Goal: Task Accomplishment & Management: Manage account settings

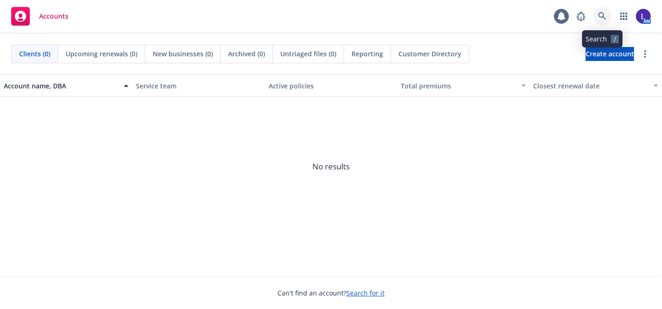
click at [601, 13] on icon at bounding box center [602, 16] width 8 height 8
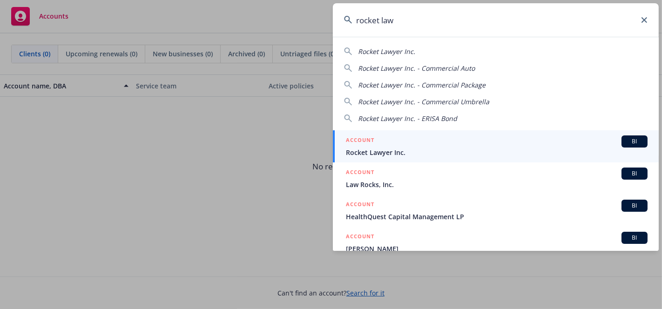
type input "rocket law"
click at [488, 158] on link "ACCOUNT BI Rocket Lawyer Inc." at bounding box center [496, 146] width 326 height 32
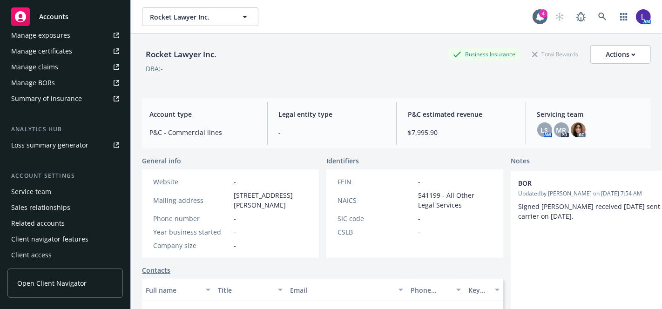
scroll to position [296, 0]
click at [40, 184] on div "Service team" at bounding box center [31, 191] width 40 height 15
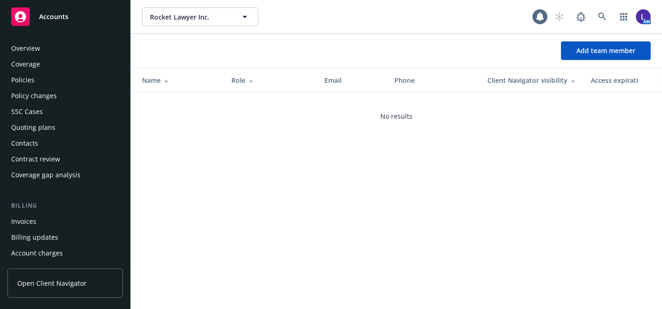
scroll to position [297, 0]
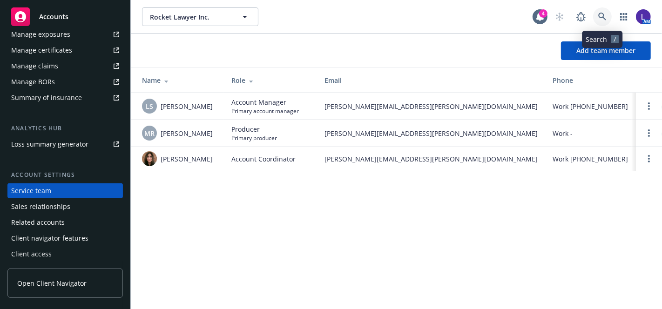
click at [599, 17] on icon at bounding box center [602, 17] width 8 height 8
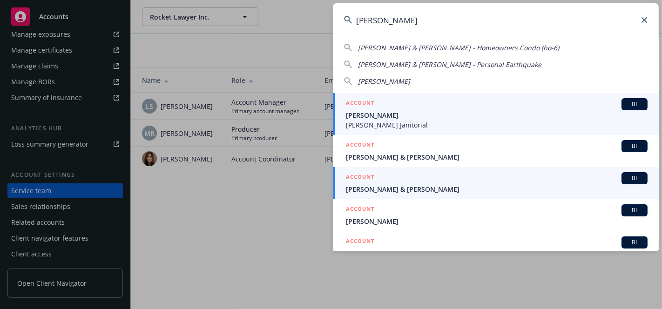
scroll to position [0, 0]
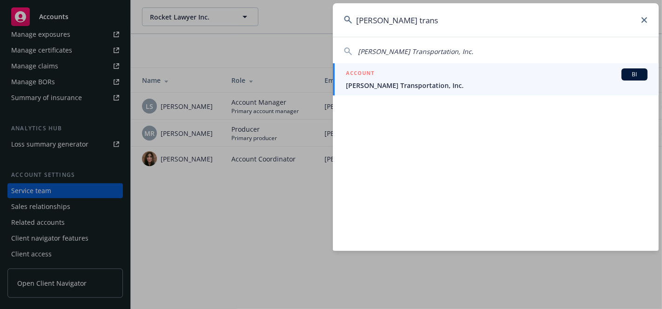
type input "[PERSON_NAME] trans"
click at [372, 80] on div "ACCOUNT BI" at bounding box center [497, 74] width 302 height 12
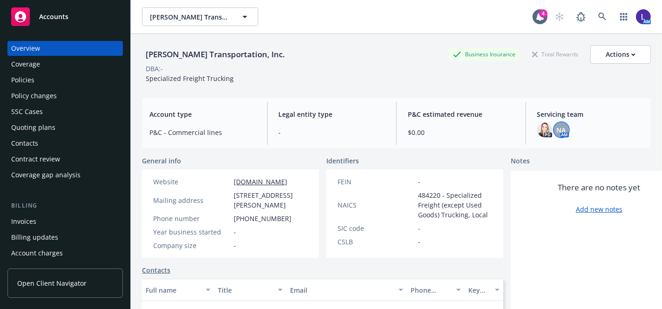
click at [559, 129] on span "NA" at bounding box center [560, 130] width 9 height 10
click at [598, 13] on icon at bounding box center [602, 17] width 8 height 8
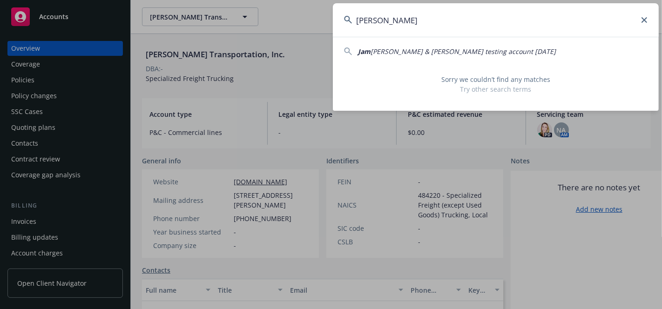
type input "J"
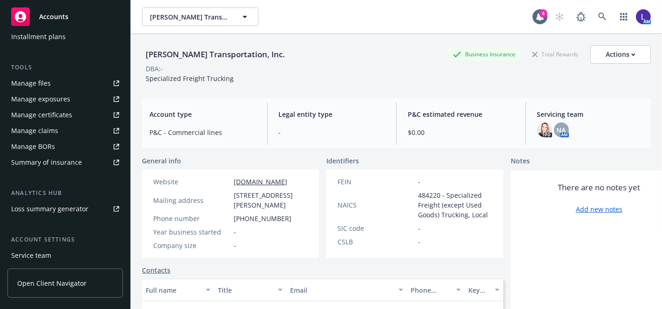
scroll to position [296, 0]
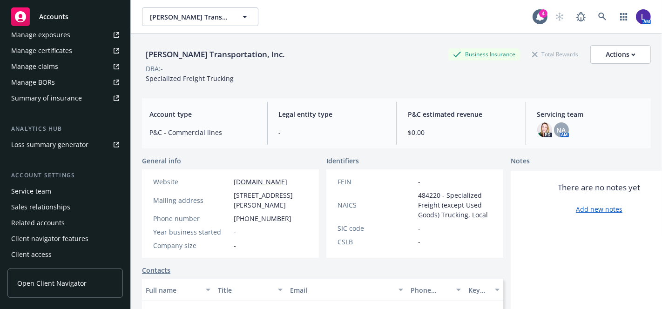
click at [47, 187] on div "Service team" at bounding box center [31, 191] width 40 height 15
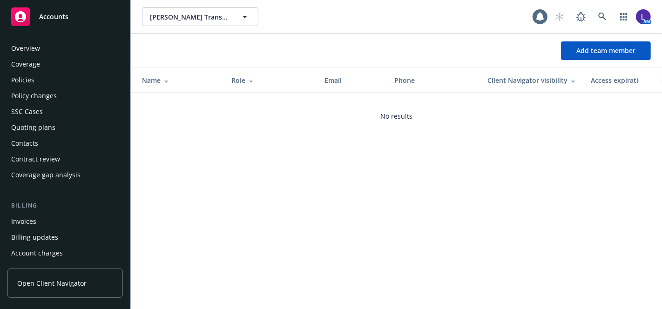
scroll to position [297, 0]
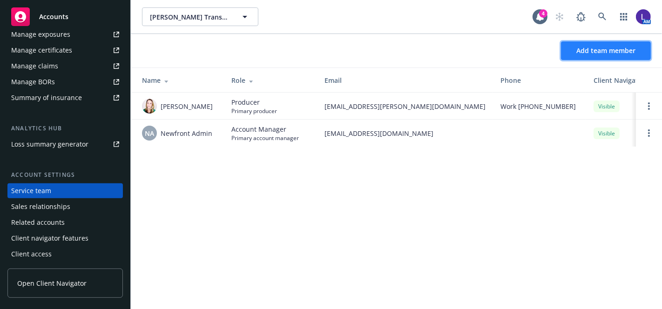
click at [578, 53] on span "Add team member" at bounding box center [605, 50] width 59 height 9
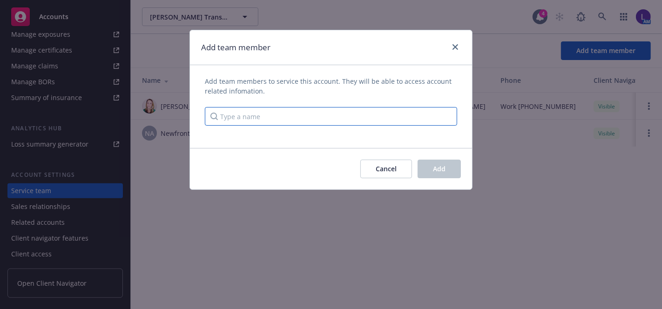
click at [399, 121] on input "Type a name" at bounding box center [331, 116] width 252 height 19
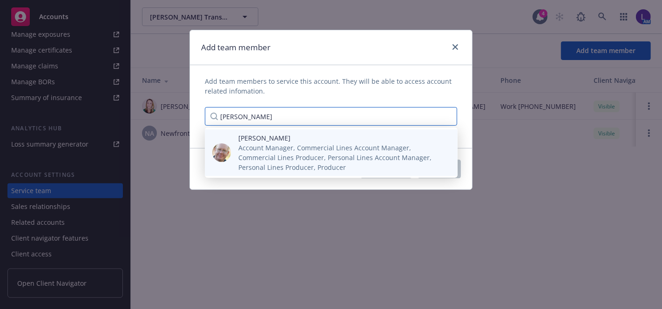
type input "[PERSON_NAME]"
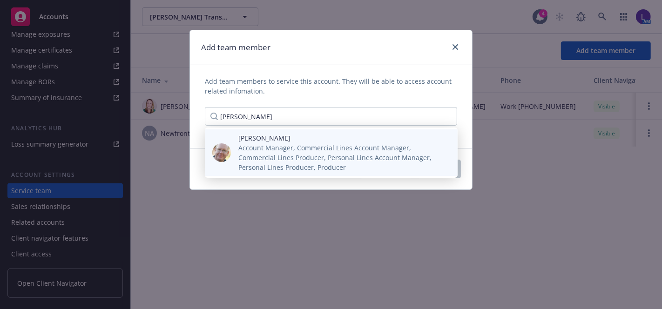
click at [293, 147] on span "Account Manager, Commercial Lines Account Manager, Commercial Lines Producer, P…" at bounding box center [340, 157] width 204 height 29
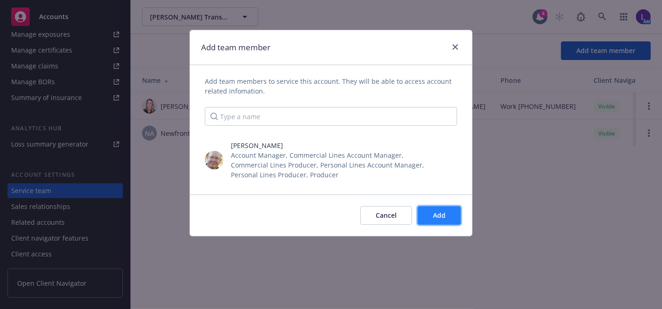
click at [437, 207] on button "Add" at bounding box center [438, 215] width 43 height 19
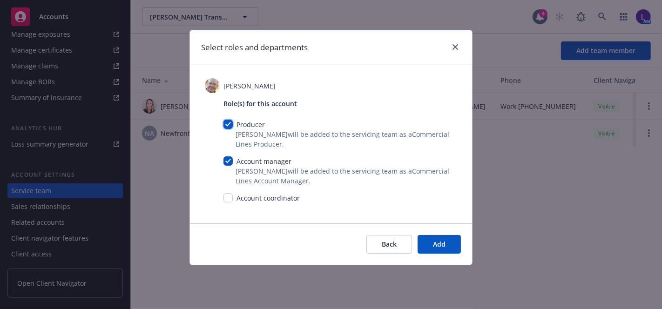
click at [227, 120] on input "checkbox" at bounding box center [227, 124] width 9 height 9
checkbox input "false"
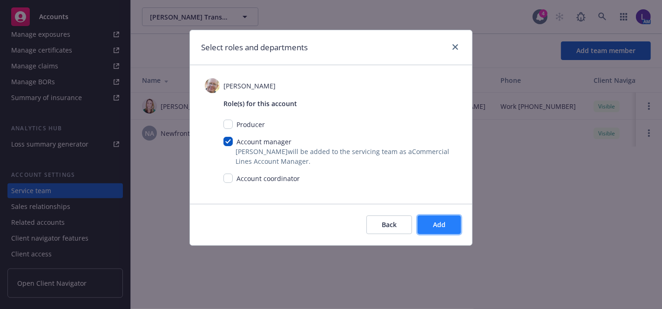
click at [440, 227] on span "Add" at bounding box center [439, 224] width 13 height 9
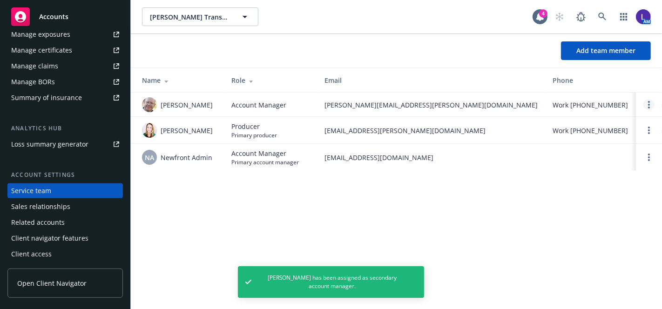
click at [650, 104] on link "Open options" at bounding box center [648, 104] width 11 height 11
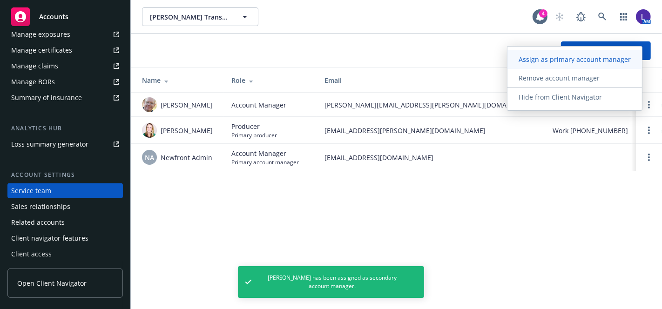
click at [566, 52] on link "Assign as primary account manager" at bounding box center [574, 59] width 134 height 19
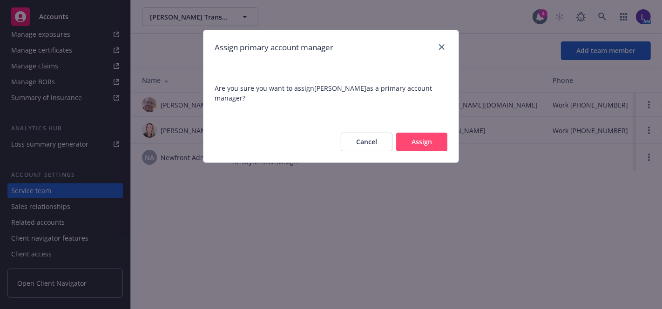
click at [424, 137] on button "Assign" at bounding box center [421, 142] width 51 height 19
